Goal: Task Accomplishment & Management: Manage account settings

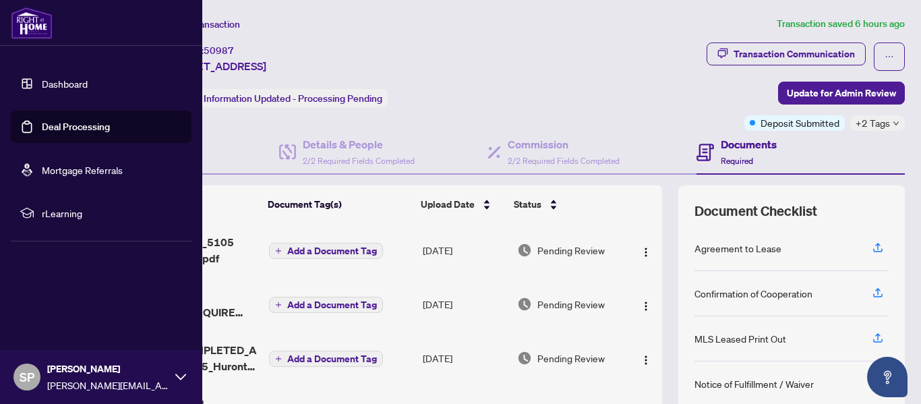
click at [42, 82] on link "Dashboard" at bounding box center [65, 84] width 46 height 12
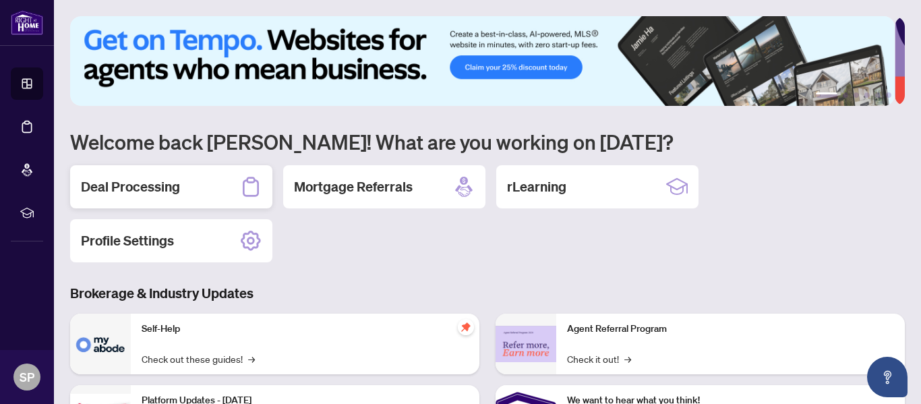
click at [125, 185] on h2 "Deal Processing" at bounding box center [130, 186] width 99 height 19
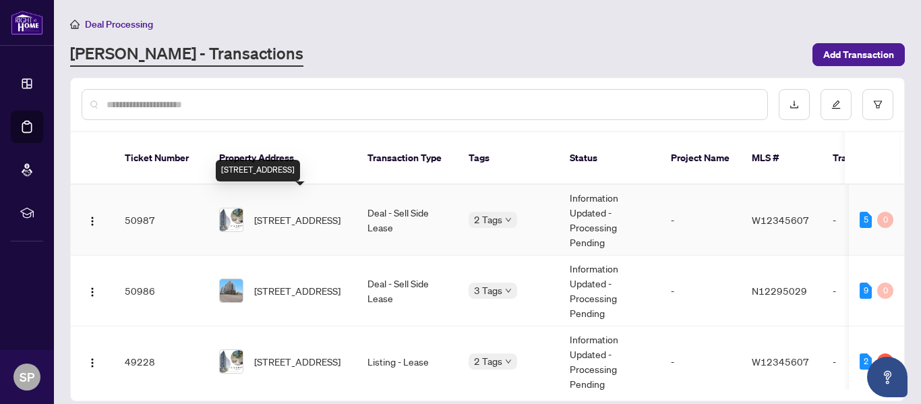
click at [291, 212] on span "[STREET_ADDRESS]" at bounding box center [297, 219] width 86 height 15
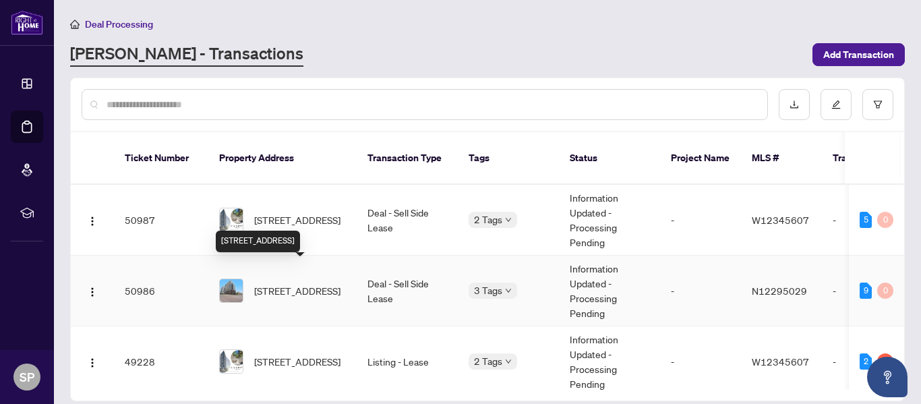
click at [306, 283] on span "[STREET_ADDRESS]" at bounding box center [297, 290] width 86 height 15
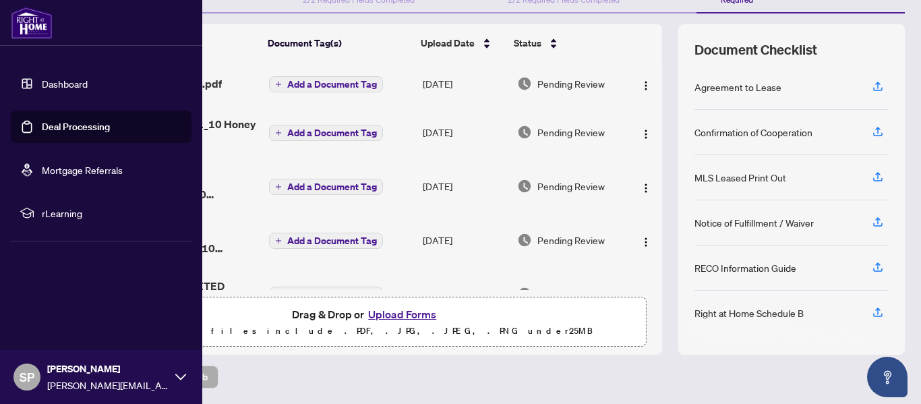
click at [43, 78] on link "Dashboard" at bounding box center [65, 84] width 46 height 12
